Goal: Information Seeking & Learning: Understand process/instructions

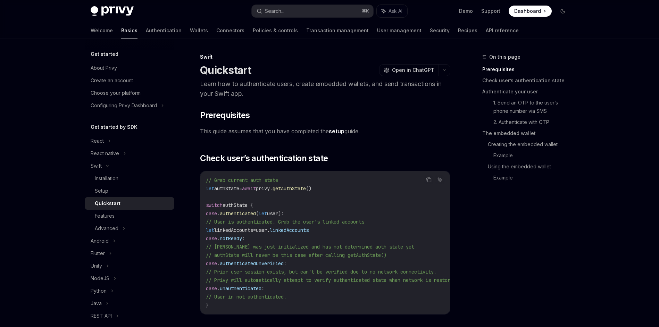
scroll to position [5, 0]
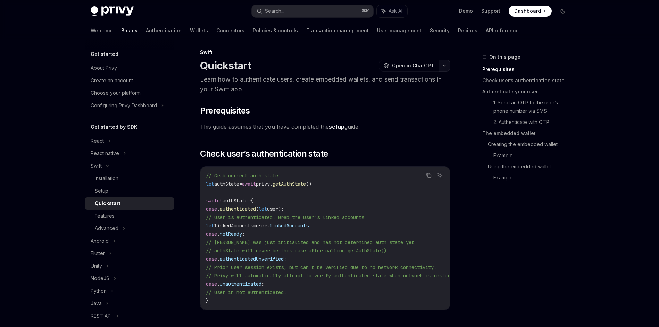
click at [443, 68] on button "button" at bounding box center [444, 66] width 12 height 12
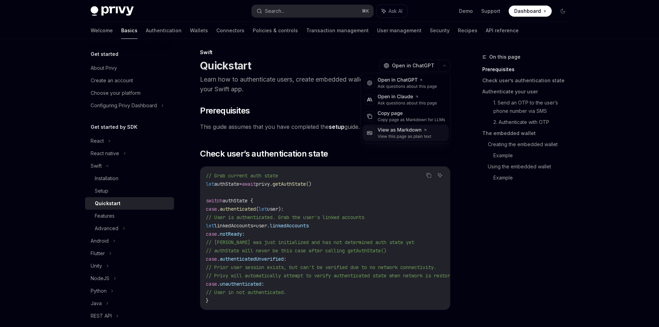
click at [414, 134] on div "View this page as plain text" at bounding box center [405, 137] width 54 height 6
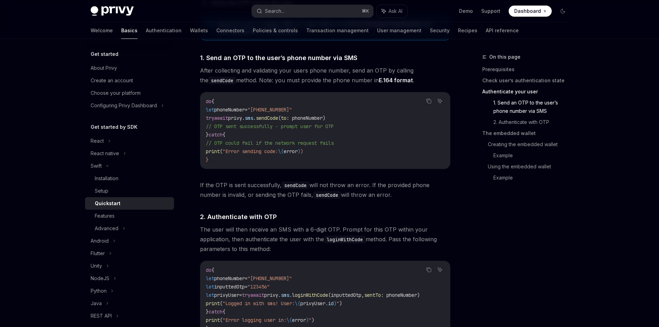
scroll to position [475, 0]
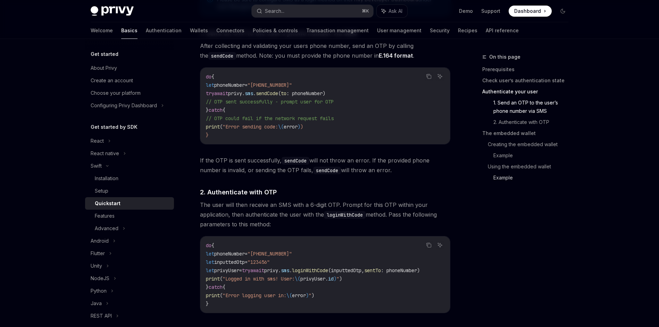
click at [508, 178] on link "Example" at bounding box center [533, 177] width 81 height 11
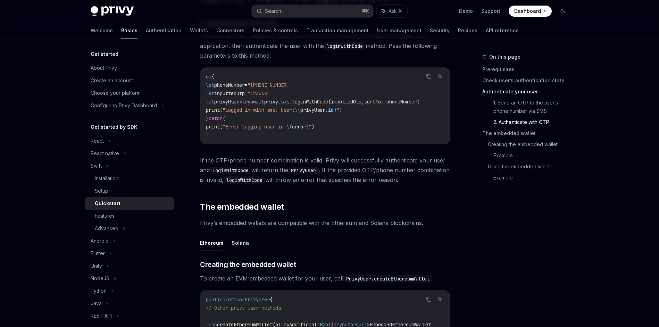
scroll to position [420, 0]
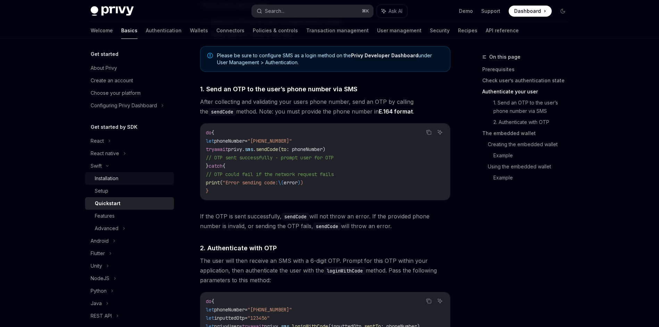
click at [106, 181] on div "Installation" at bounding box center [107, 178] width 24 height 8
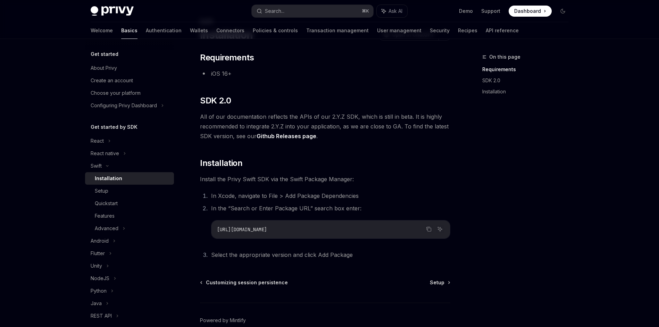
scroll to position [71, 0]
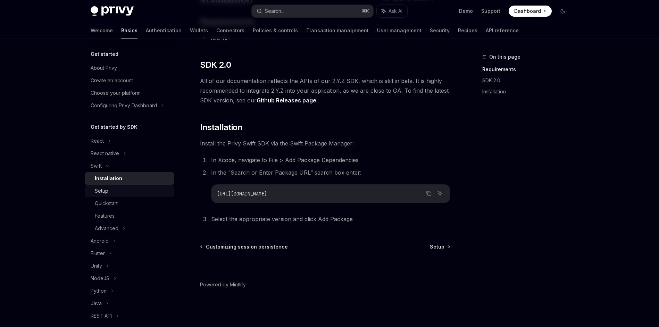
click at [110, 192] on div "Setup" at bounding box center [132, 191] width 75 height 8
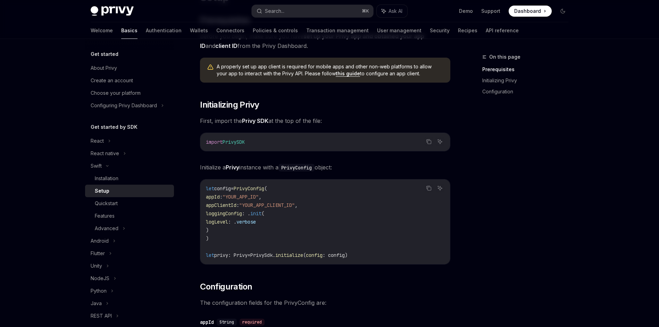
scroll to position [142, 0]
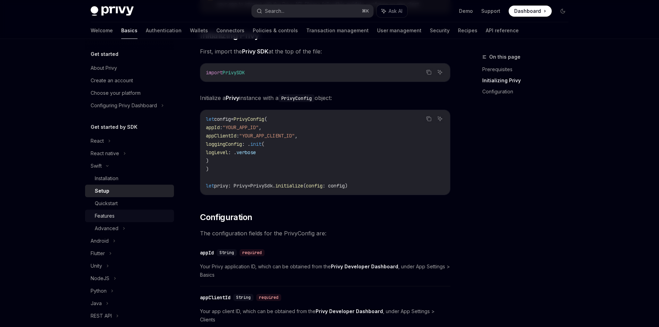
click at [128, 219] on div "Features" at bounding box center [132, 216] width 75 height 8
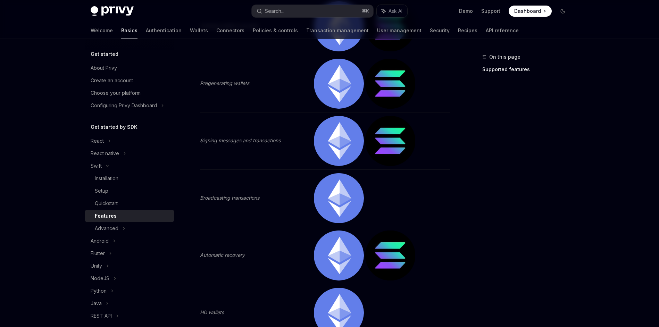
scroll to position [396, 0]
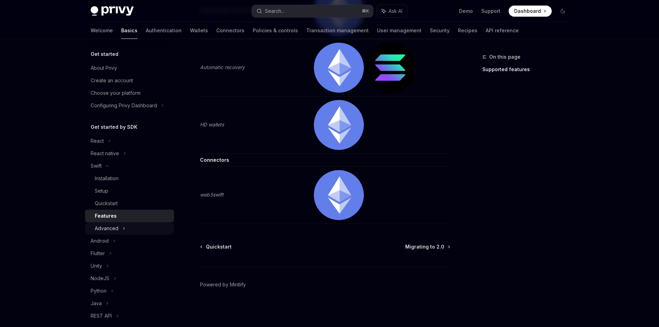
click at [121, 232] on div "Advanced" at bounding box center [129, 228] width 89 height 12
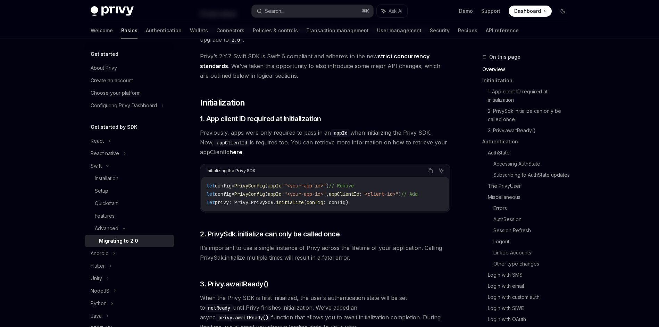
scroll to position [44, 0]
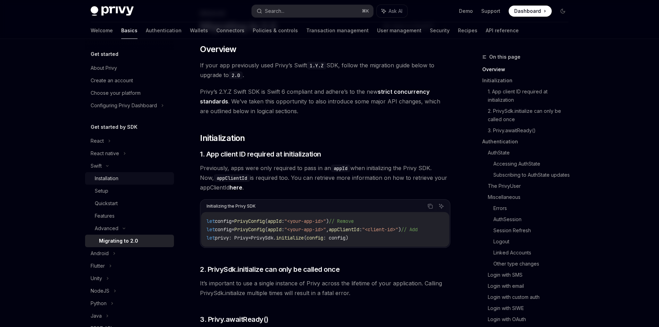
click at [126, 177] on div "Installation" at bounding box center [132, 178] width 75 height 8
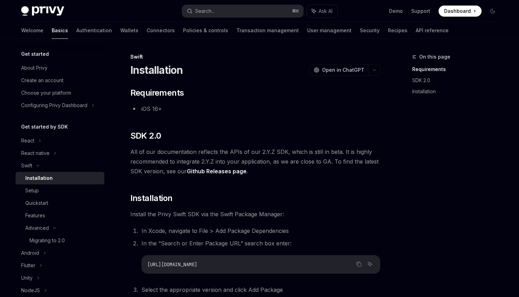
drag, startPoint x: 326, startPoint y: 167, endPoint x: 311, endPoint y: 168, distance: 14.6
click at [326, 167] on span "All of our documentation reflects the APIs of our 2.Y.Z SDK, which is still in …" at bounding box center [255, 161] width 250 height 29
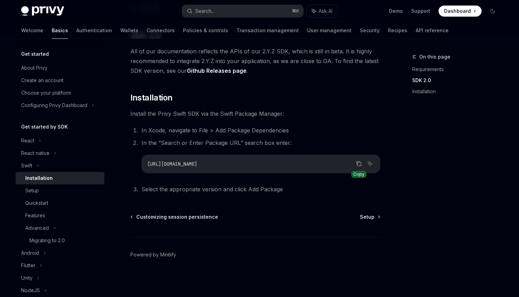
click at [358, 165] on icon "Copy the contents from the code block" at bounding box center [359, 164] width 3 height 3
click at [365, 219] on span "Setup" at bounding box center [367, 217] width 15 height 7
type textarea "*"
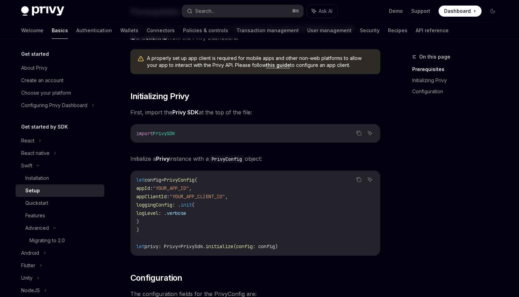
scroll to position [104, 0]
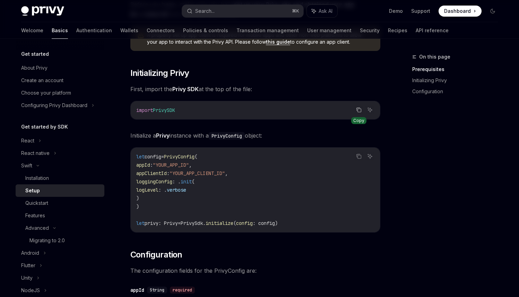
click at [361, 111] on icon "Copy the contents from the code block" at bounding box center [359, 110] width 6 height 6
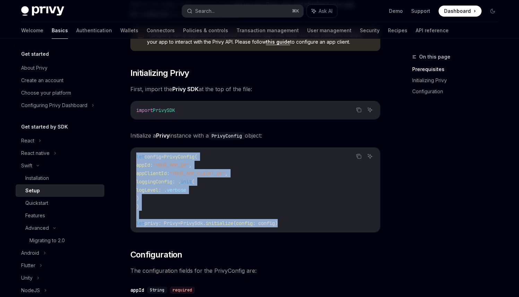
drag, startPoint x: 285, startPoint y: 223, endPoint x: 132, endPoint y: 155, distance: 167.5
click at [132, 154] on div "let config = PrivyConfig ( appId : "YOUR_APP_ID" , appClientId : "YOUR_APP_CLIE…" at bounding box center [256, 190] width 250 height 85
copy code "let config = PrivyConfig ( appId : "YOUR_APP_ID" , appClientId : "YOUR_APP_CLIE…"
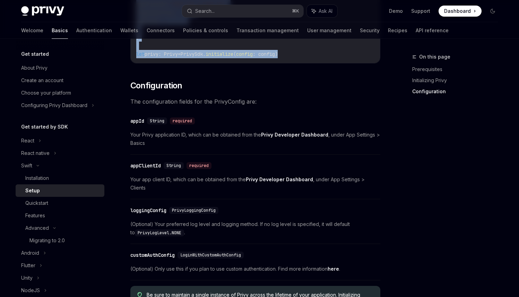
scroll to position [345, 0]
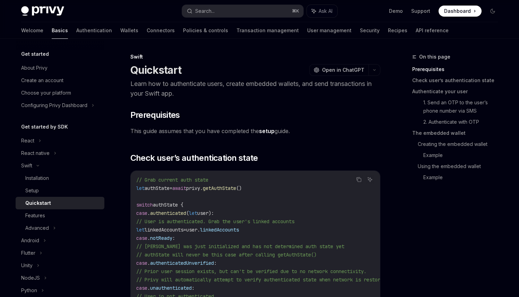
click at [270, 133] on link "setup" at bounding box center [267, 131] width 16 height 7
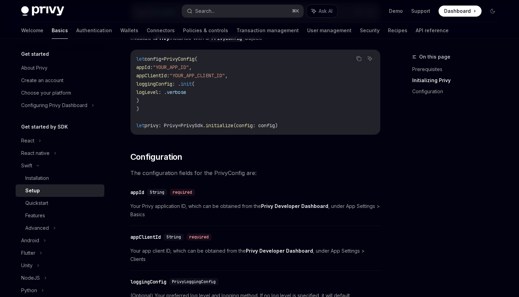
scroll to position [207, 0]
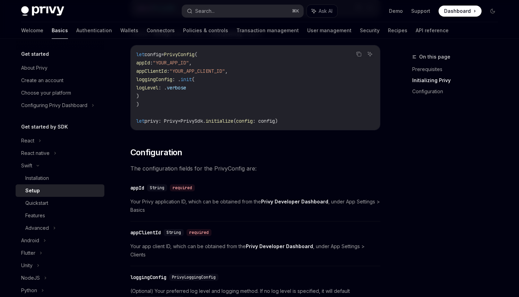
click at [274, 126] on div "let config = PrivyConfig ( appId : "YOUR_APP_ID" , appClientId : "YOUR_APP_CLIE…" at bounding box center [256, 87] width 250 height 85
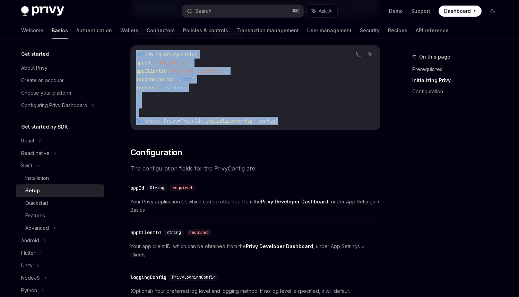
drag, startPoint x: 303, startPoint y: 127, endPoint x: 128, endPoint y: 54, distance: 189.3
click at [128, 54] on div "Swift Setup OpenAI Open in ChatGPT OpenAI Open in ChatGPT ​ Prerequisites Befor…" at bounding box center [190, 163] width 383 height 635
copy code "let config = PrivyConfig ( appId : "YOUR_APP_ID" , appClientId : "YOUR_APP_CLIE…"
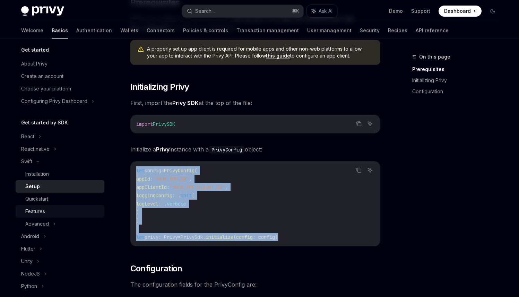
scroll to position [30, 0]
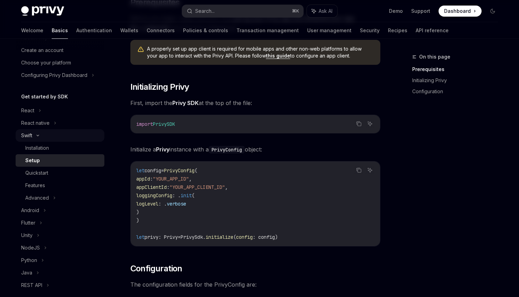
click at [62, 141] on div "Swift" at bounding box center [60, 135] width 89 height 12
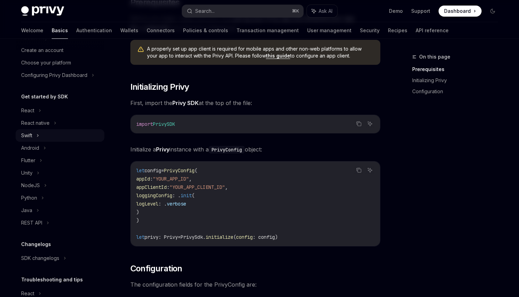
click at [63, 139] on div "Swift" at bounding box center [60, 135] width 89 height 12
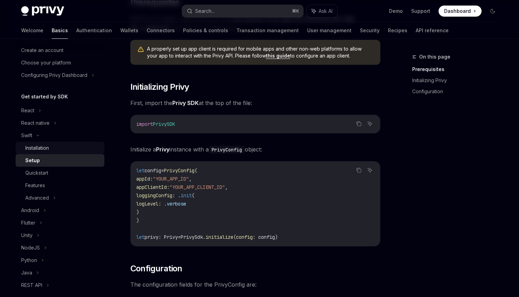
click at [58, 151] on div "Installation" at bounding box center [62, 148] width 75 height 8
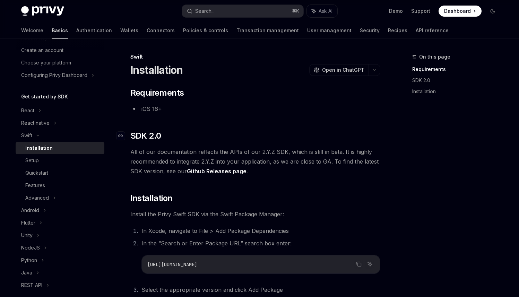
scroll to position [101, 0]
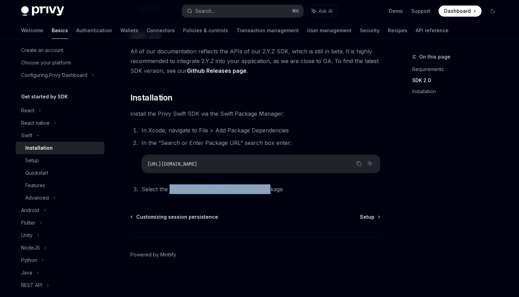
drag, startPoint x: 170, startPoint y: 191, endPoint x: 274, endPoint y: 192, distance: 103.8
click at [269, 191] on li "Select the appropriate version and click Add Package" at bounding box center [260, 190] width 241 height 10
click at [292, 192] on li "Select the appropriate version and click Add Package" at bounding box center [260, 190] width 241 height 10
click at [362, 214] on span "Setup" at bounding box center [367, 217] width 15 height 7
type textarea "*"
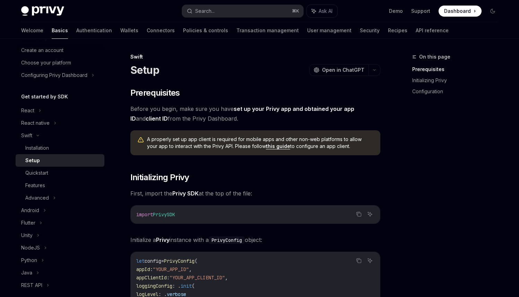
drag, startPoint x: 297, startPoint y: 119, endPoint x: 174, endPoint y: 105, distance: 124.4
click at [174, 105] on span "Before you begin, make sure you have set up your Privy app and obtained your ap…" at bounding box center [255, 113] width 250 height 19
click at [191, 122] on span "Before you begin, make sure you have set up your Privy app and obtained your ap…" at bounding box center [255, 113] width 250 height 19
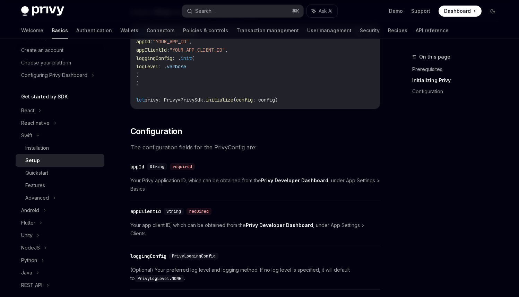
scroll to position [255, 0]
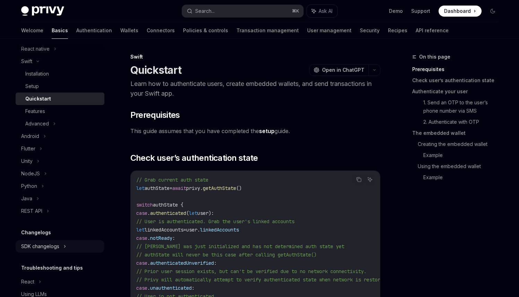
scroll to position [134, 0]
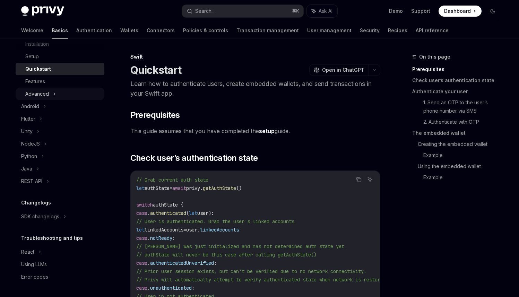
click at [61, 94] on div "Advanced" at bounding box center [60, 94] width 89 height 12
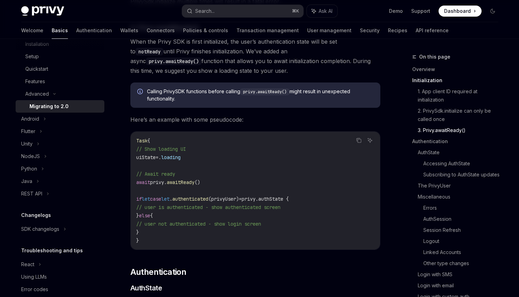
scroll to position [371, 0]
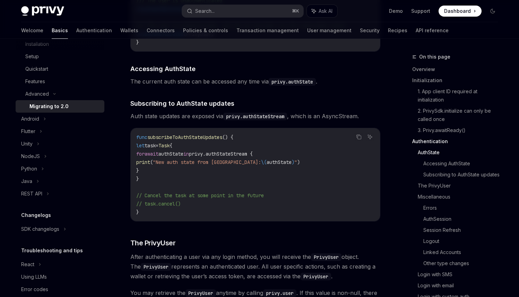
click at [238, 187] on code "func subscribeToAuthStateUpdates () { let task = Task { for await authState in …" at bounding box center [255, 174] width 238 height 83
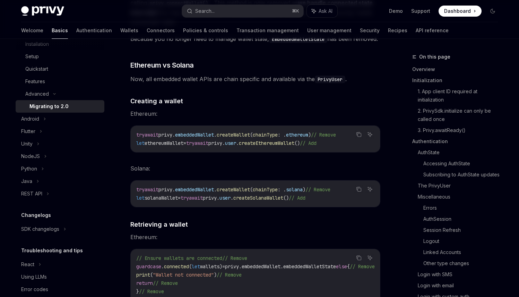
scroll to position [2422, 0]
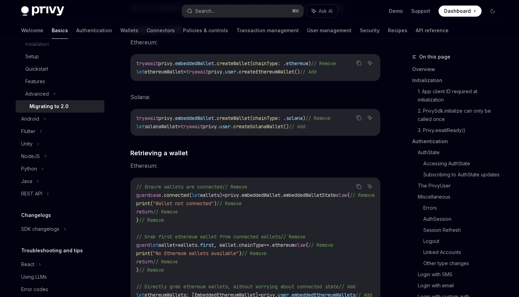
click at [252, 178] on div "// Ensure wallets are connected // Remove guard case . connected ( let wallets)…" at bounding box center [256, 241] width 250 height 126
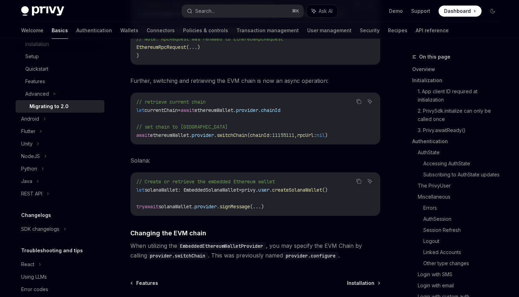
scroll to position [3030, 0]
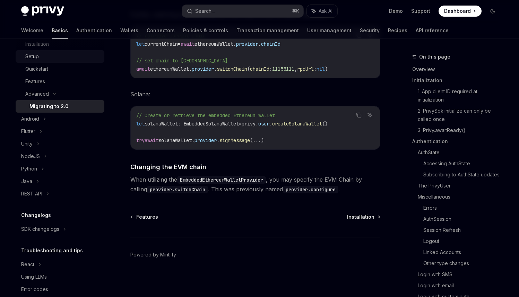
click at [71, 57] on div "Setup" at bounding box center [62, 56] width 75 height 8
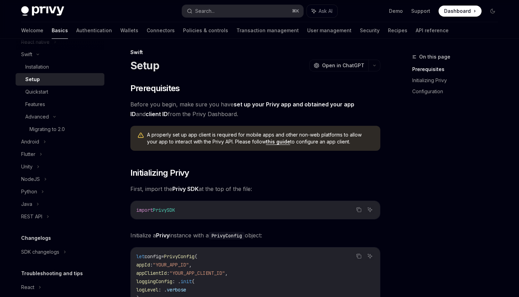
scroll to position [79, 0]
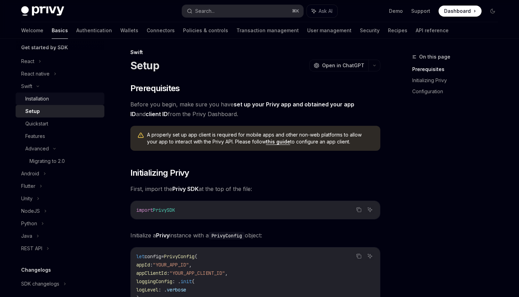
click at [66, 101] on div "Installation" at bounding box center [62, 99] width 75 height 8
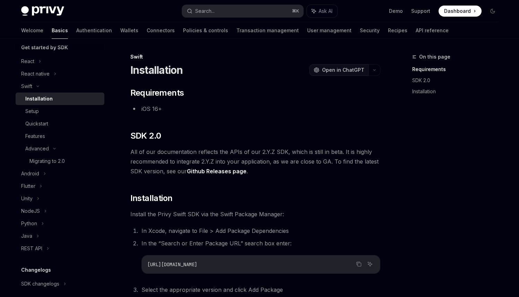
click at [353, 70] on span "Open in ChatGPT" at bounding box center [343, 70] width 42 height 7
click at [373, 70] on icon "button" at bounding box center [375, 70] width 8 height 3
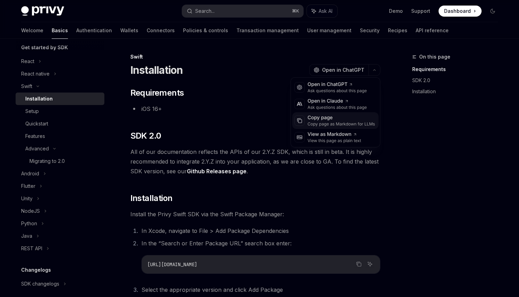
click at [347, 121] on div "Copy page as Markdown for LLMs" at bounding box center [342, 124] width 68 height 6
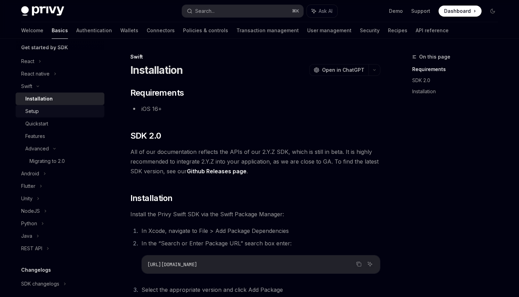
click at [38, 112] on div "Setup" at bounding box center [32, 111] width 14 height 8
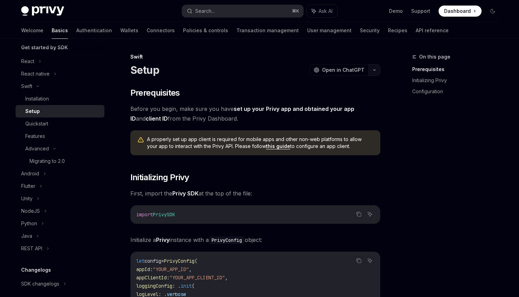
click at [374, 71] on button "button" at bounding box center [375, 70] width 12 height 12
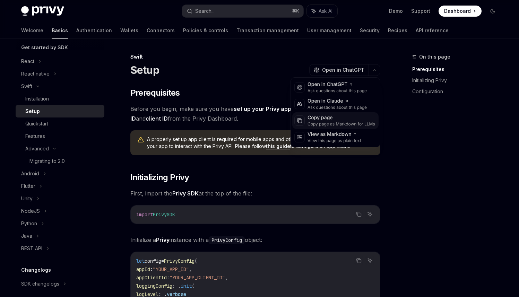
click at [333, 122] on div "Copy page as Markdown for LLMs" at bounding box center [342, 124] width 68 height 6
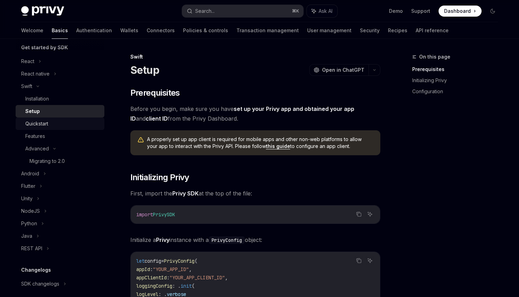
click at [60, 125] on div "Quickstart" at bounding box center [62, 124] width 75 height 8
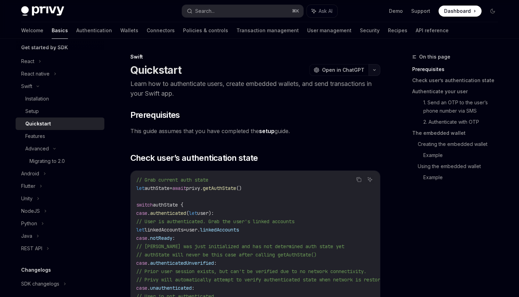
click at [377, 72] on button "button" at bounding box center [375, 70] width 12 height 12
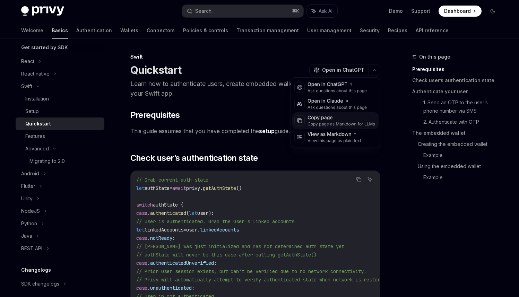
click at [333, 121] on div "Copy page as Markdown for LLMs" at bounding box center [342, 124] width 68 height 6
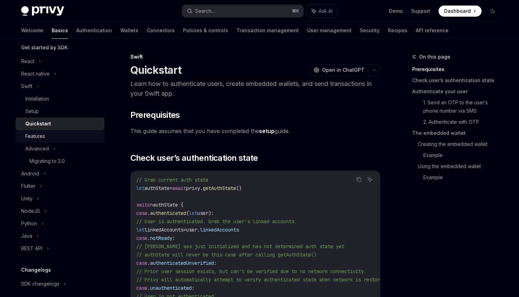
click at [46, 138] on div "Features" at bounding box center [62, 136] width 75 height 8
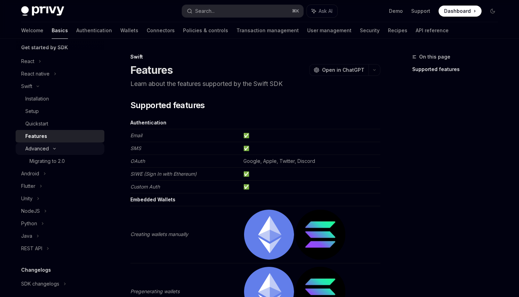
click at [78, 151] on div "Advanced" at bounding box center [60, 149] width 89 height 12
click at [79, 151] on div "Advanced" at bounding box center [60, 149] width 89 height 12
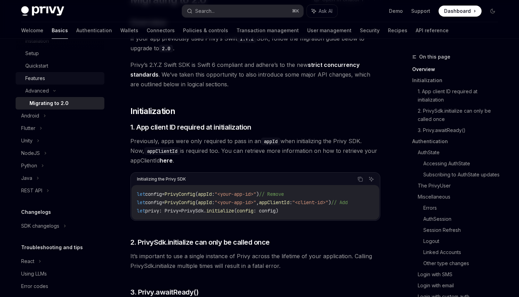
scroll to position [129, 0]
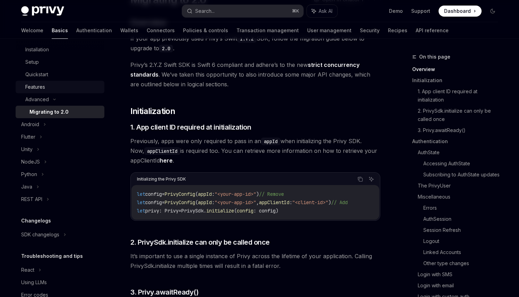
click at [79, 84] on div "Features" at bounding box center [62, 87] width 75 height 8
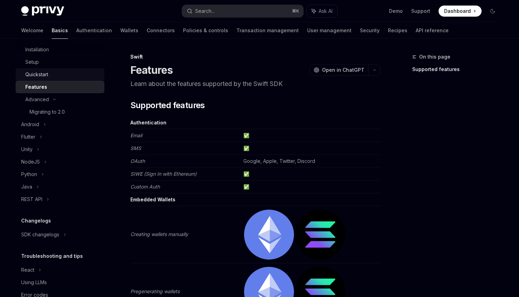
click at [82, 74] on div "Quickstart" at bounding box center [62, 74] width 75 height 8
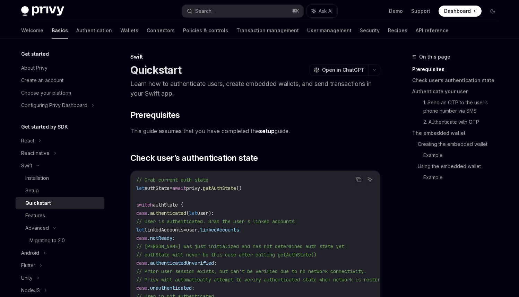
click at [312, 211] on code "// Grab current auth state let authState = await privy. getAuthState () switch …" at bounding box center [270, 242] width 269 height 133
drag, startPoint x: 229, startPoint y: 187, endPoint x: 126, endPoint y: 188, distance: 102.7
click at [133, 192] on div "// Grab current auth state let authState = await privy. getAuthState () switch …" at bounding box center [256, 242] width 250 height 143
drag, startPoint x: 132, startPoint y: 193, endPoint x: 294, endPoint y: 202, distance: 162.0
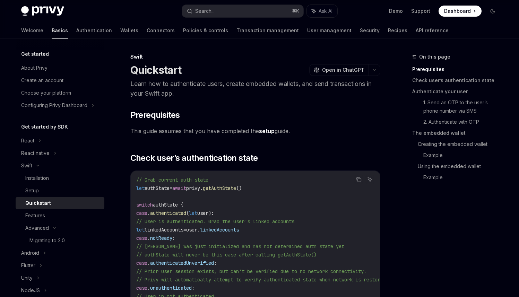
click at [294, 202] on div "// Grab current auth state let authState = await privy. getAuthState () switch …" at bounding box center [256, 242] width 250 height 143
click at [294, 193] on code "// Grab current auth state let authState = await privy. getAuthState () switch …" at bounding box center [270, 242] width 269 height 133
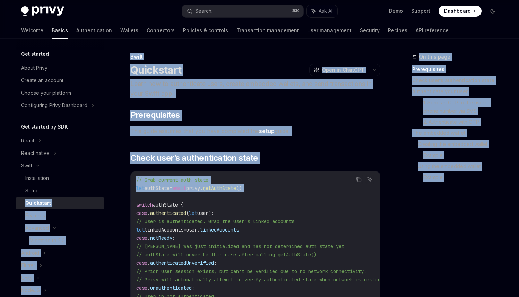
drag, startPoint x: 297, startPoint y: 195, endPoint x: 115, endPoint y: 194, distance: 182.2
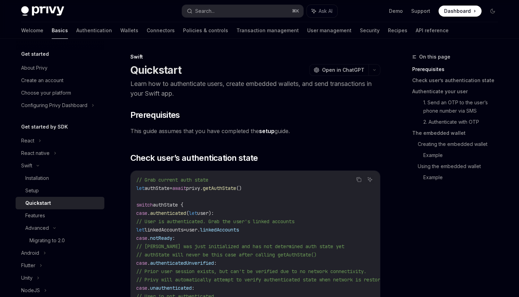
drag, startPoint x: 165, startPoint y: 191, endPoint x: 152, endPoint y: 192, distance: 13.3
click at [164, 190] on span "authState" at bounding box center [157, 188] width 25 height 6
drag, startPoint x: 133, startPoint y: 190, endPoint x: 269, endPoint y: 192, distance: 135.7
click at [267, 192] on div "// Grab current auth state let authState = await privy. getAuthState () switch …" at bounding box center [256, 242] width 250 height 143
drag, startPoint x: 269, startPoint y: 192, endPoint x: 293, endPoint y: 194, distance: 24.0
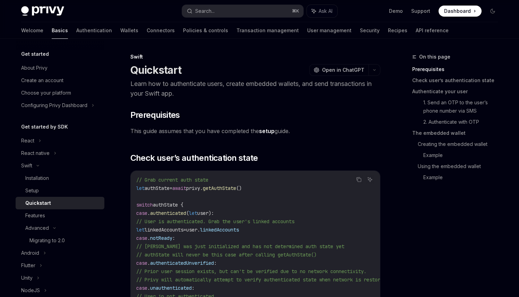
click at [269, 192] on code "// Grab current auth state let authState = await privy. getAuthState () switch …" at bounding box center [270, 242] width 269 height 133
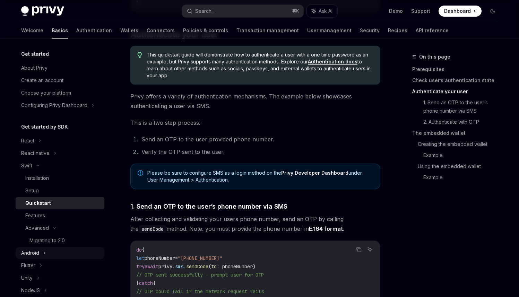
scroll to position [147, 0]
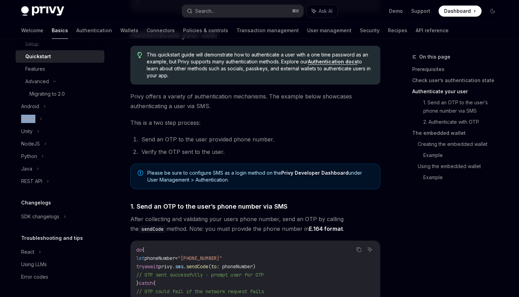
drag, startPoint x: 72, startPoint y: 119, endPoint x: 112, endPoint y: 119, distance: 39.9
click at [112, 119] on div "Get started About Privy Create an account Choose your platform Configuring Priv…" at bounding box center [66, 168] width 100 height 259
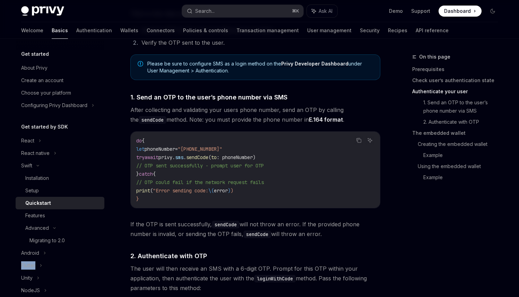
scroll to position [375, 0]
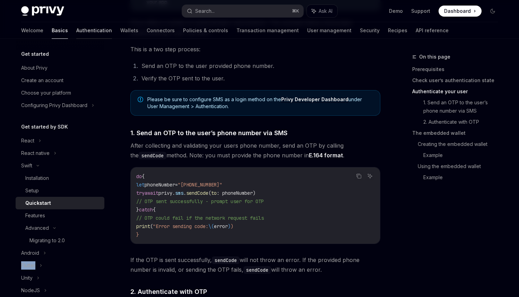
click at [76, 32] on link "Authentication" at bounding box center [94, 30] width 36 height 17
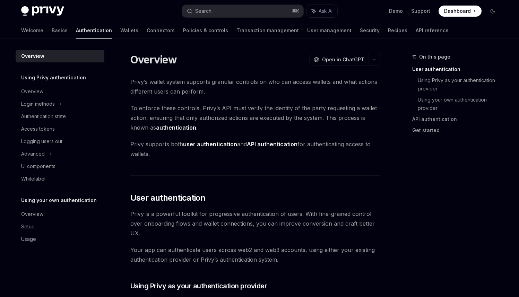
click at [104, 33] on div "Welcome Basics Authentication Wallets Connectors Policies & controls Transactio…" at bounding box center [235, 30] width 428 height 17
click at [120, 34] on link "Wallets" at bounding box center [129, 30] width 18 height 17
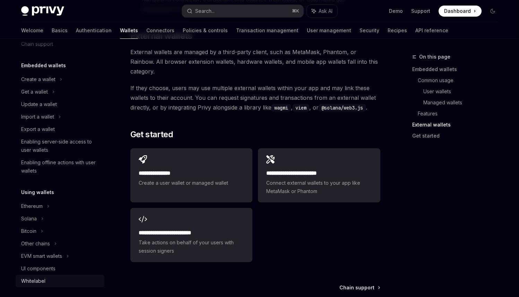
scroll to position [51, 0]
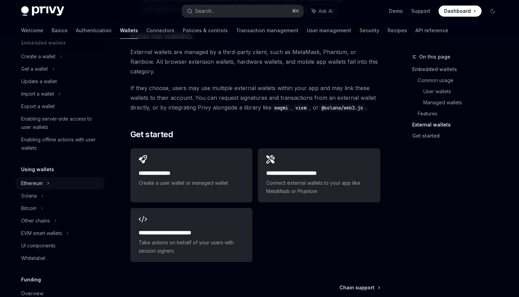
click at [83, 63] on div "Ethereum" at bounding box center [60, 56] width 89 height 12
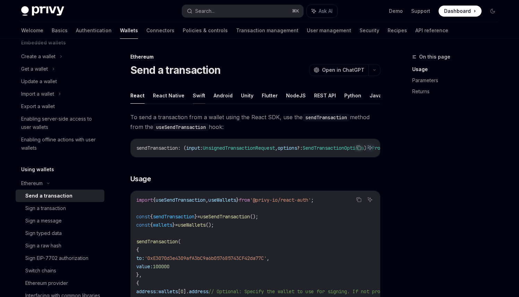
click at [199, 97] on button "Swift" at bounding box center [199, 95] width 12 height 16
type textarea "*"
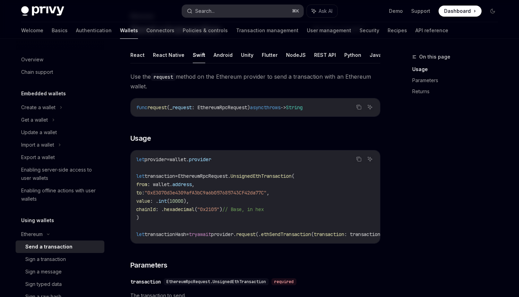
click at [224, 9] on button "Search... ⌘ K" at bounding box center [242, 11] width 121 height 12
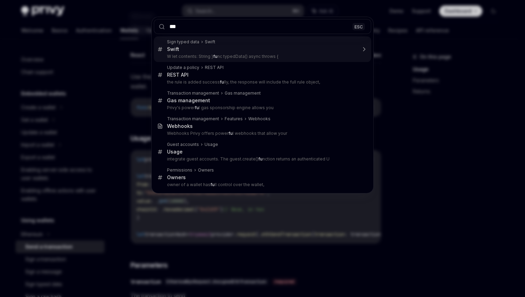
type input "****"
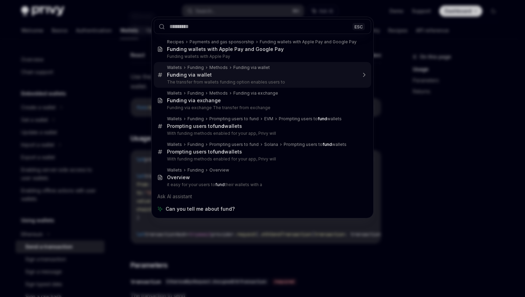
type textarea "*"
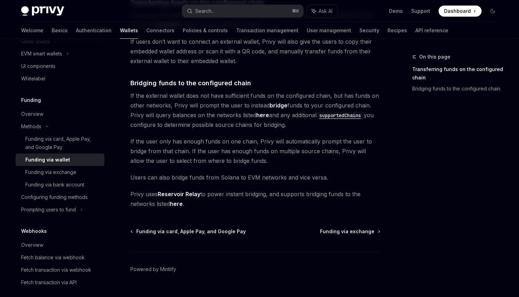
scroll to position [74, 0]
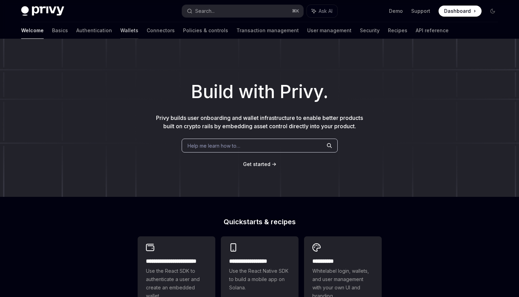
click at [120, 31] on link "Wallets" at bounding box center [129, 30] width 18 height 17
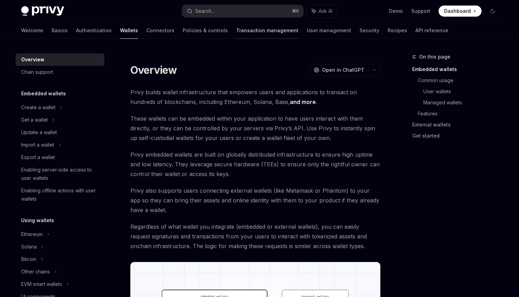
click at [236, 34] on link "Transaction management" at bounding box center [267, 30] width 62 height 17
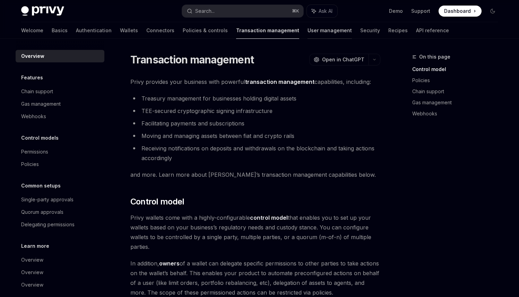
click at [308, 36] on link "User management" at bounding box center [330, 30] width 44 height 17
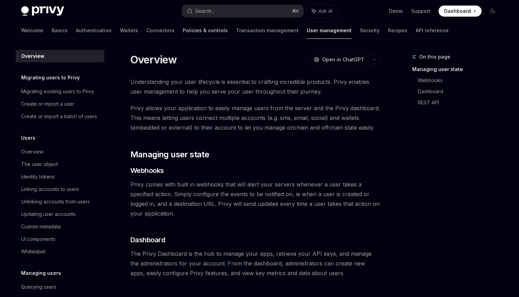
click at [183, 31] on link "Policies & controls" at bounding box center [205, 30] width 45 height 17
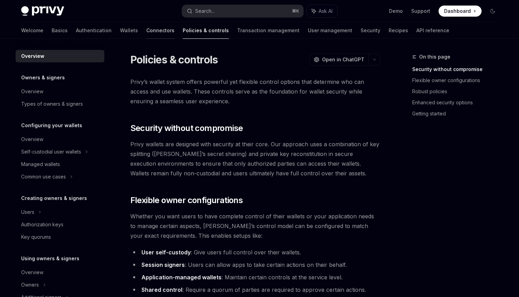
click at [146, 35] on link "Connectors" at bounding box center [160, 30] width 28 height 17
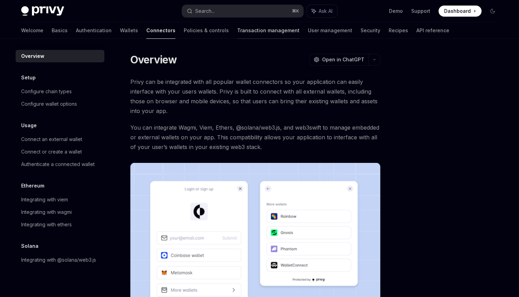
click at [237, 36] on link "Transaction management" at bounding box center [268, 30] width 62 height 17
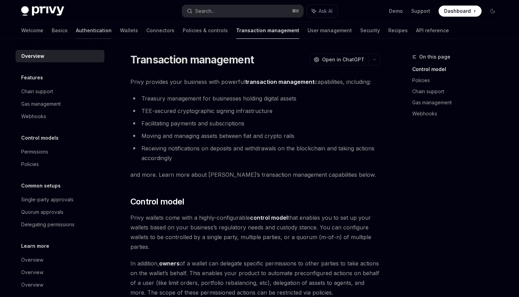
click at [76, 32] on link "Authentication" at bounding box center [94, 30] width 36 height 17
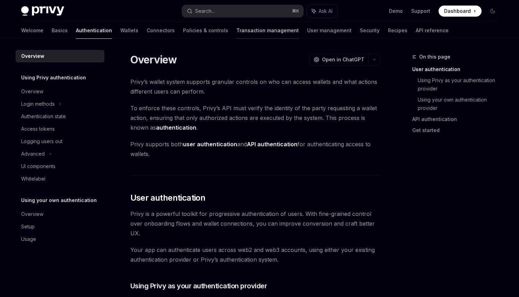
click at [237, 36] on link "Transaction management" at bounding box center [268, 30] width 62 height 17
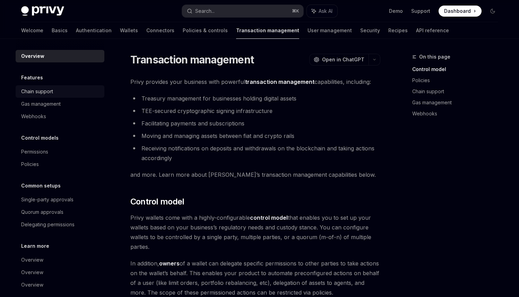
click at [66, 93] on div "Chain support" at bounding box center [60, 91] width 79 height 8
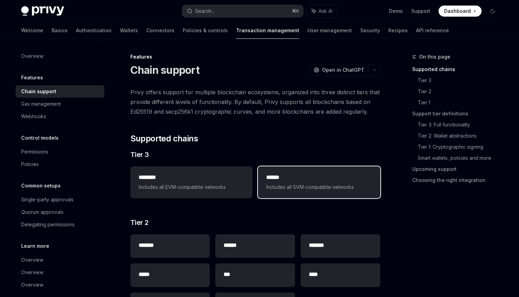
scroll to position [4, 0]
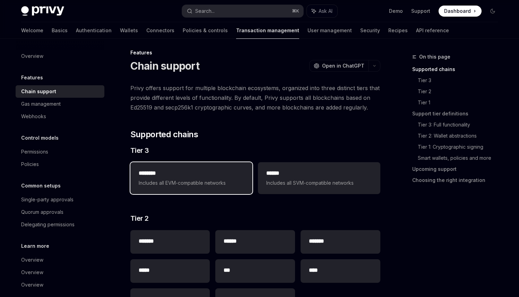
click at [199, 180] on span "Includes all EVM-compatible networks" at bounding box center [191, 183] width 105 height 8
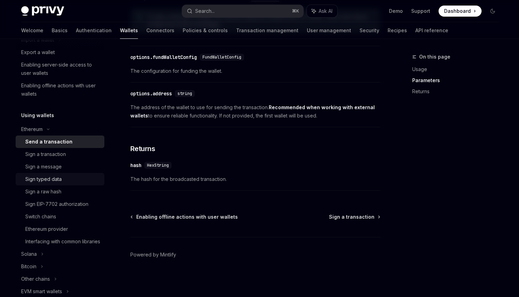
scroll to position [110, 0]
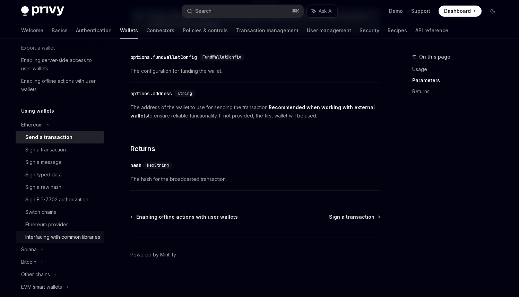
click at [53, 241] on div "Interfacing with common libraries" at bounding box center [62, 237] width 75 height 8
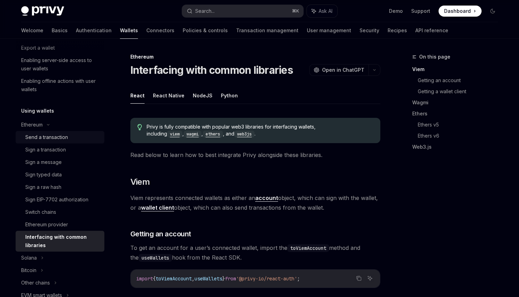
click at [66, 141] on div "Send a transaction" at bounding box center [46, 137] width 43 height 8
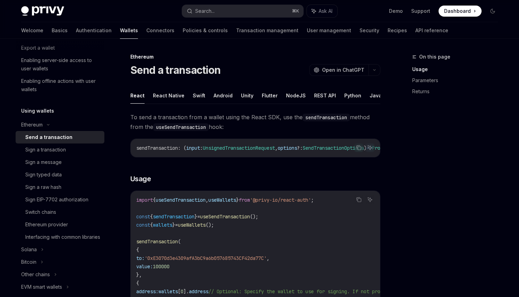
click at [202, 95] on ul "React React Native Swift Android Unity Flutter NodeJS REST API Python Java" at bounding box center [255, 95] width 250 height 17
click at [199, 96] on button "Swift" at bounding box center [199, 95] width 12 height 16
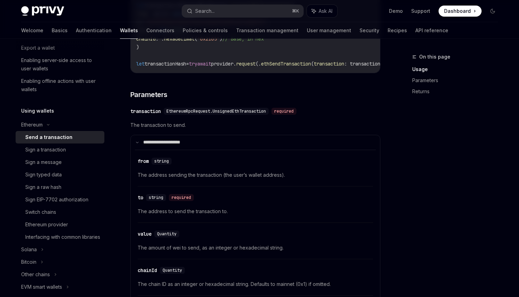
scroll to position [216, 0]
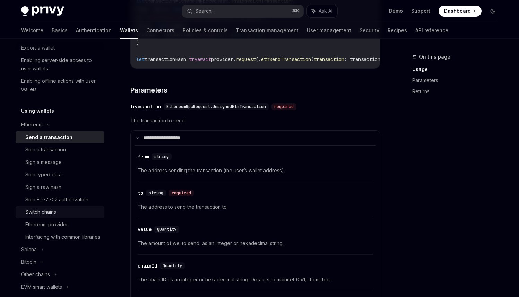
click at [61, 209] on div "Switch chains" at bounding box center [62, 212] width 75 height 8
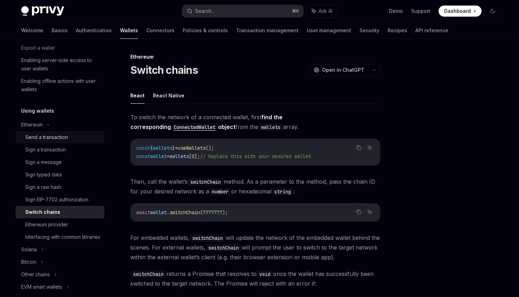
click at [73, 137] on div "Send a transaction" at bounding box center [62, 137] width 75 height 8
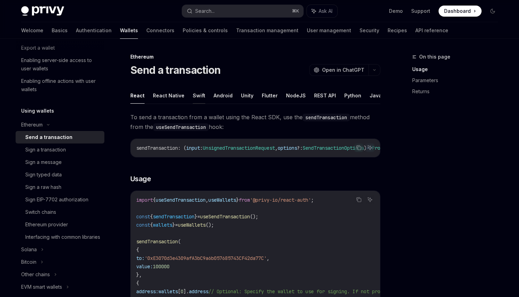
click at [200, 95] on button "Swift" at bounding box center [199, 95] width 12 height 16
type textarea "*"
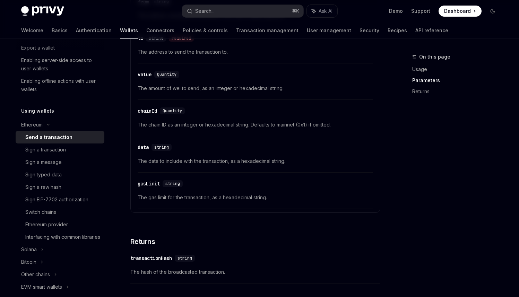
scroll to position [442, 0]
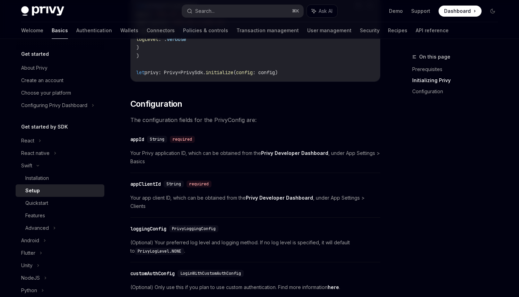
scroll to position [30, 0]
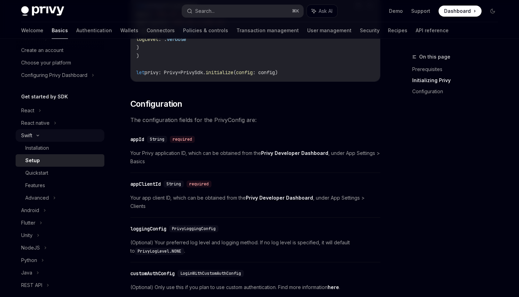
click at [56, 133] on div "Swift" at bounding box center [60, 135] width 89 height 12
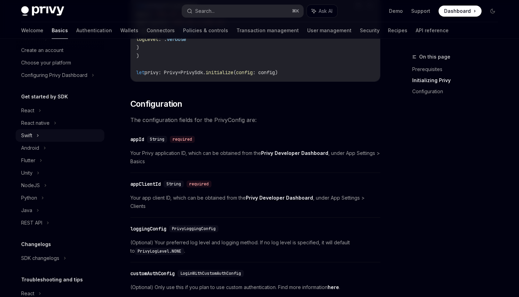
click at [56, 133] on div "Swift" at bounding box center [60, 135] width 89 height 12
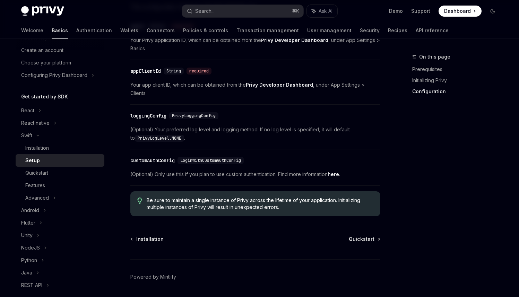
scroll to position [382, 0]
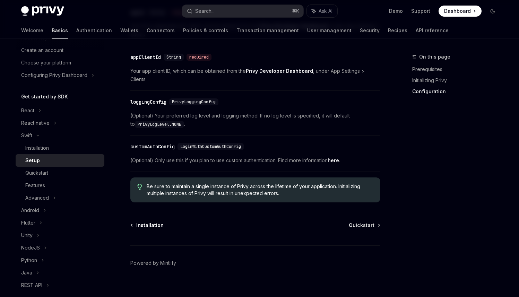
click at [151, 222] on span "Installation" at bounding box center [149, 225] width 27 height 7
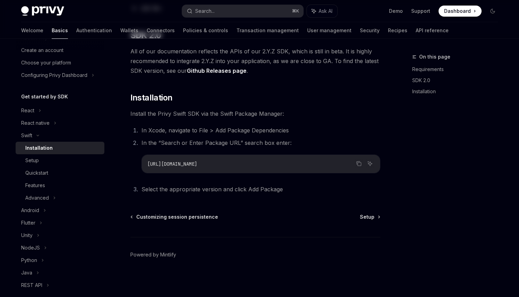
type textarea "*"
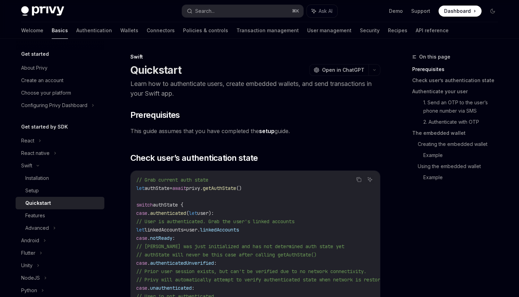
scroll to position [9, 0]
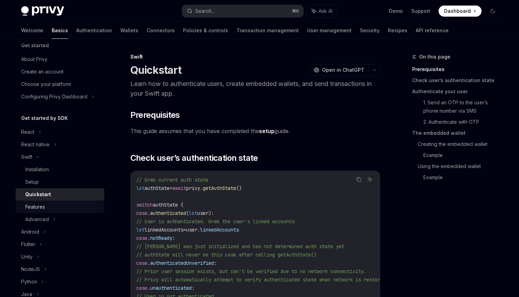
click at [75, 208] on div "Features" at bounding box center [62, 207] width 75 height 8
type textarea "*"
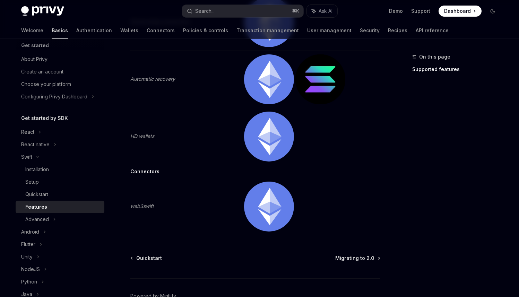
scroll to position [389, 0]
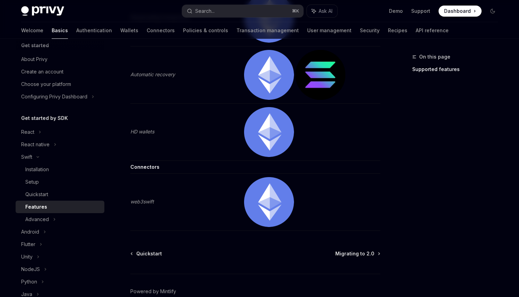
click at [144, 202] on em "web3swift" at bounding box center [142, 202] width 24 height 6
click at [145, 203] on em "web3swift" at bounding box center [142, 202] width 24 height 6
copy em "web3swift"
